Goal: Task Accomplishment & Management: Manage account settings

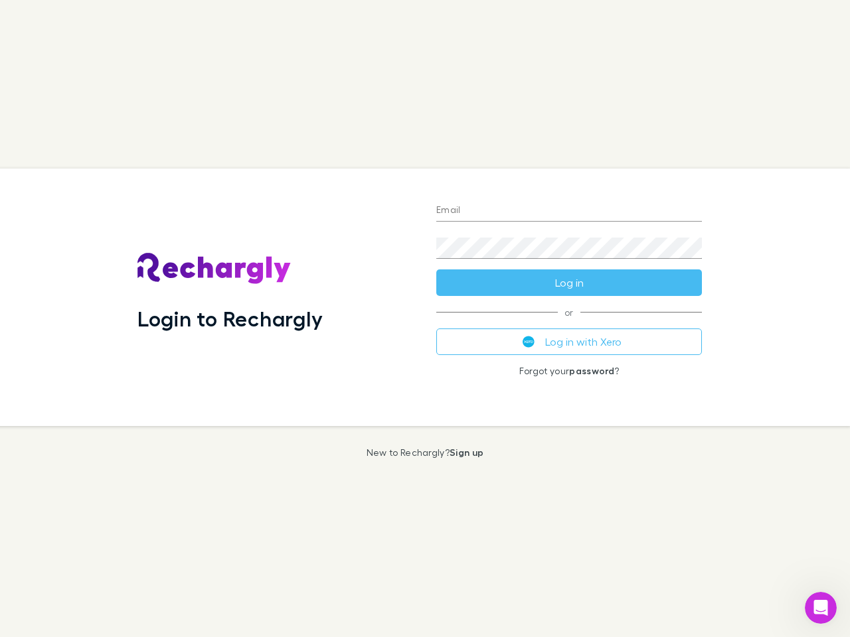
click at [425, 319] on div "Login to Rechargly" at bounding box center [276, 298] width 299 height 258
click at [569, 211] on input "Email" at bounding box center [569, 210] width 266 height 21
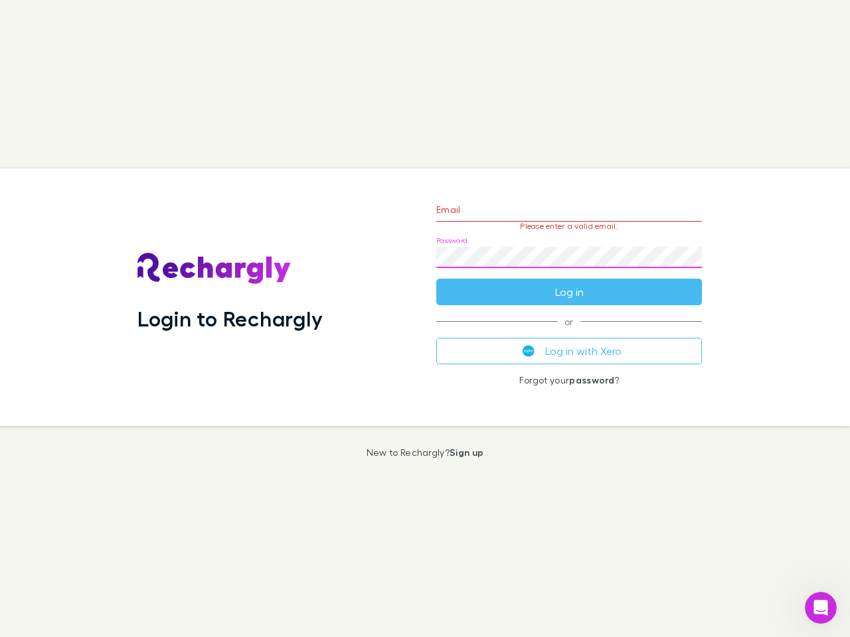
click at [569, 283] on form "Email Please enter a valid email. Password Log in" at bounding box center [569, 248] width 266 height 116
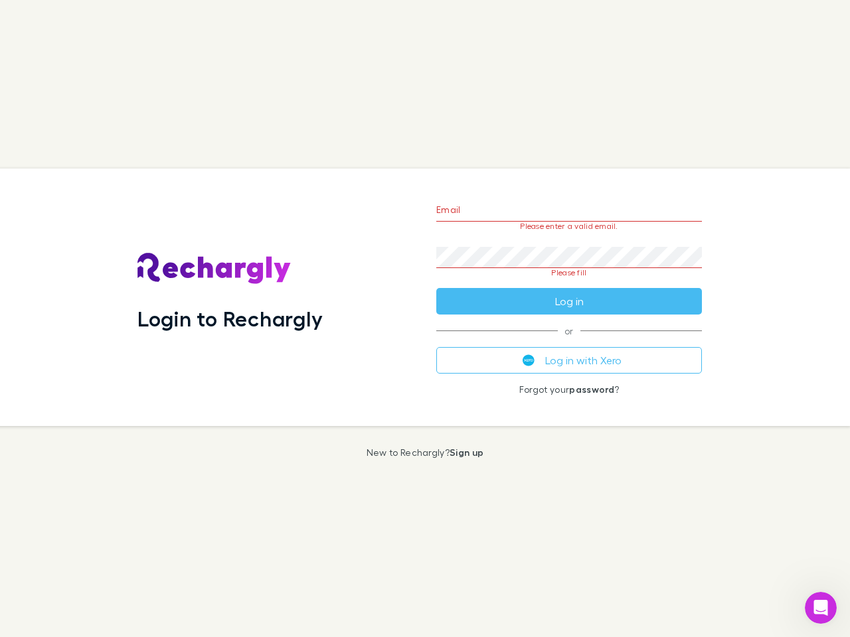
click at [569, 342] on div "Email Please enter a valid email. Password Please fill Log in or Log in with Xe…" at bounding box center [569, 298] width 287 height 258
click at [821, 608] on icon "Open Intercom Messenger" at bounding box center [821, 608] width 22 height 22
